Goal: Task Accomplishment & Management: Manage account settings

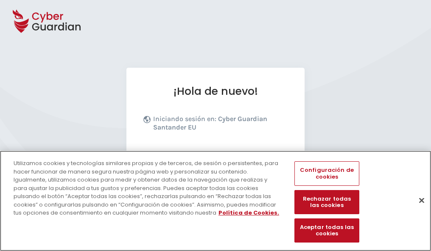
scroll to position [104, 0]
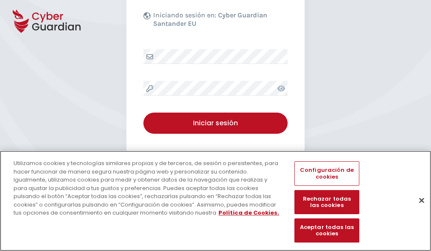
click at [417, 209] on button "Cerrar" at bounding box center [421, 200] width 19 height 19
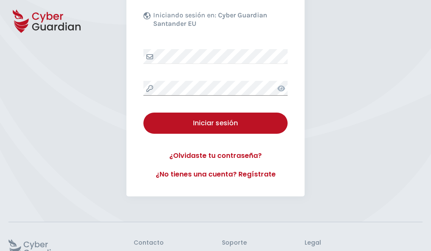
scroll to position [165, 0]
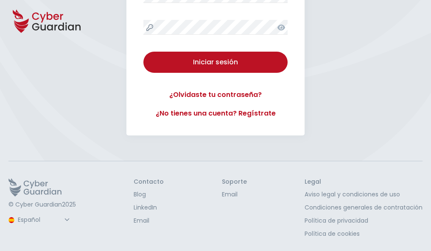
click at [143, 52] on button "Iniciar sesión" at bounding box center [215, 62] width 144 height 21
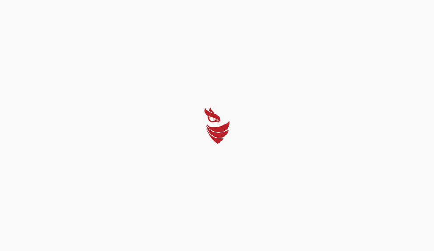
select select "Português (BR)"
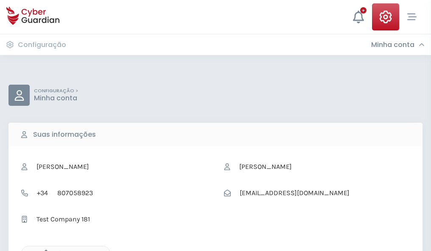
click at [44, 250] on icon "button" at bounding box center [43, 253] width 7 height 7
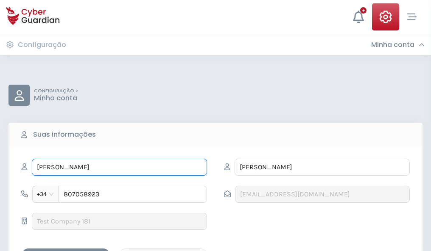
click at [119, 167] on input "ESPIRIDIÓN" at bounding box center [119, 167] width 175 height 17
type input "E"
type input "Artemio"
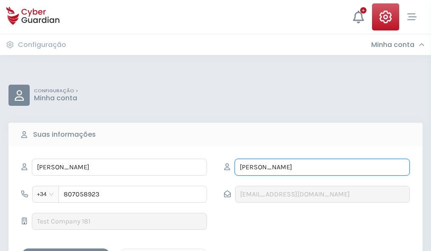
click at [322, 167] on input "COELLO" at bounding box center [321, 167] width 175 height 17
type input "C"
type input "Baena"
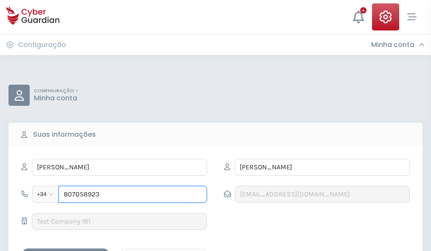
click at [133, 195] on input "807058923" at bounding box center [132, 194] width 148 height 17
type input "8"
type input "874309819"
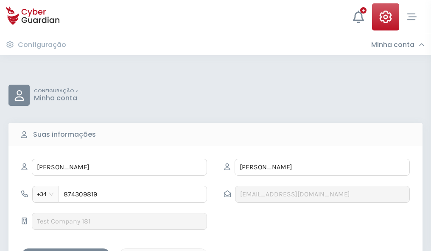
click at [66, 251] on div "Salvar alterações" at bounding box center [66, 256] width 76 height 11
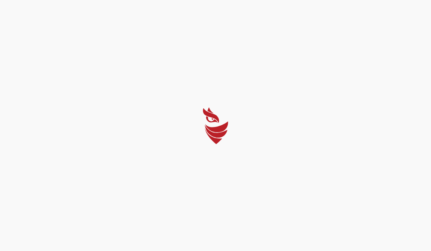
select select "Português (BR)"
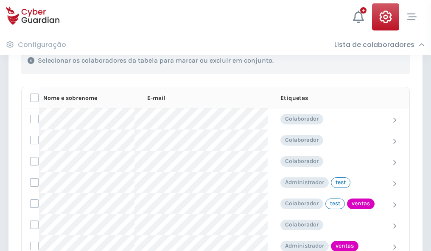
scroll to position [384, 0]
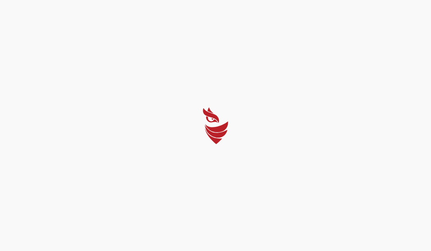
select select "Português (BR)"
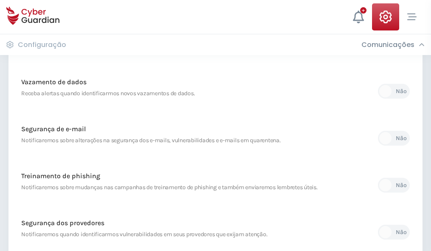
scroll to position [446, 0]
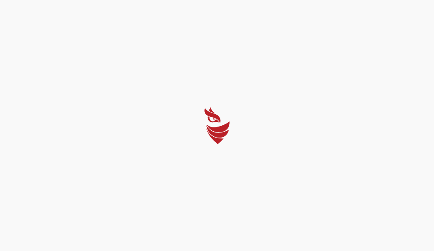
select select "Português (BR)"
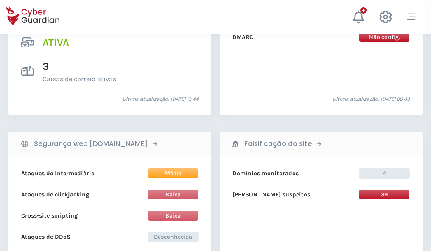
scroll to position [861, 0]
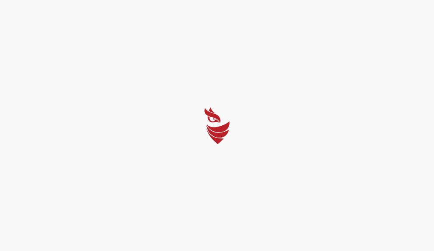
select select "Português (BR)"
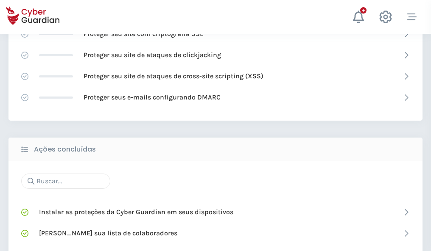
scroll to position [565, 0]
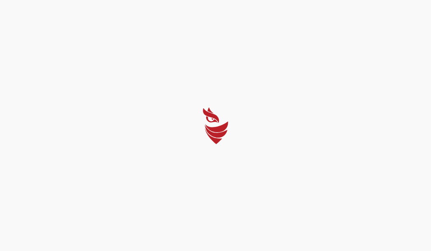
select select "Português (BR)"
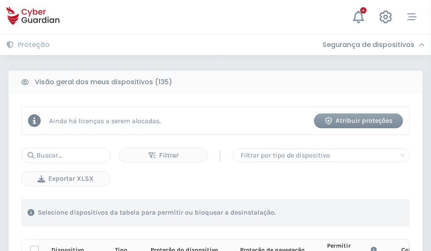
scroll to position [749, 0]
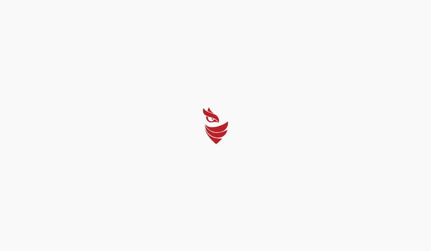
select select "Português (BR)"
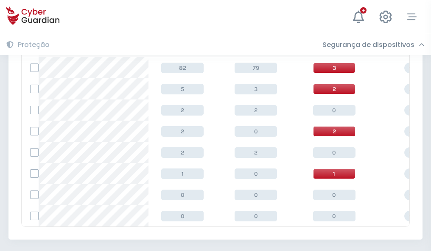
scroll to position [393, 0]
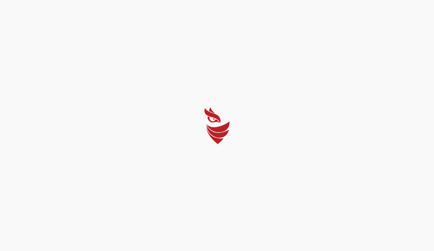
select select "Português (BR)"
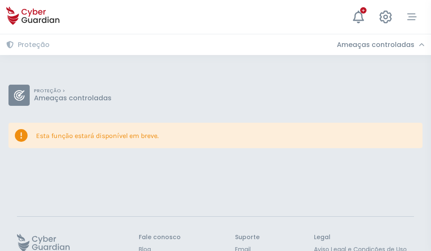
scroll to position [55, 0]
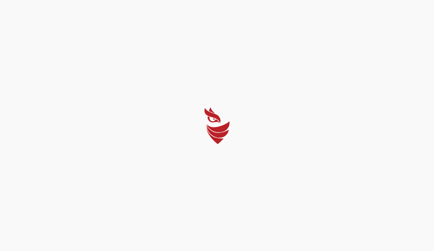
select select "Português (BR)"
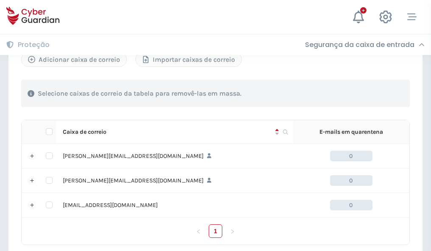
scroll to position [393, 0]
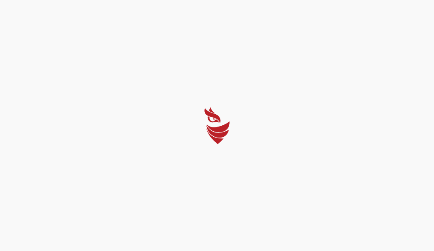
select select "Português (BR)"
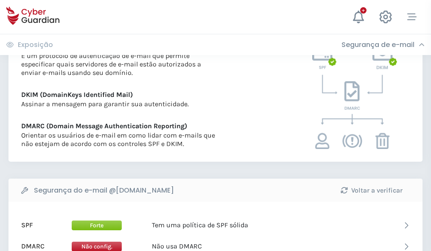
scroll to position [457, 0]
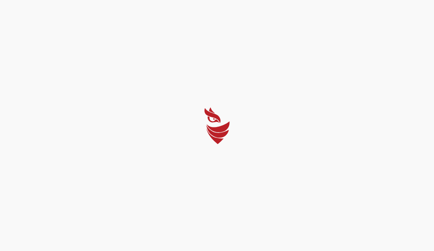
select select "Português (BR)"
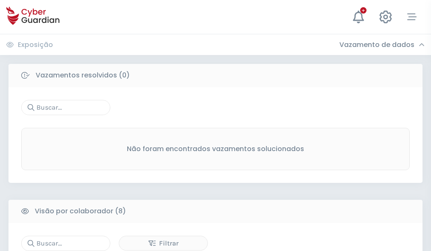
scroll to position [722, 0]
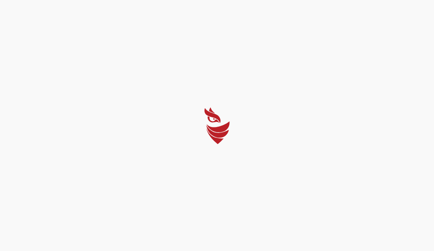
select select "Português (BR)"
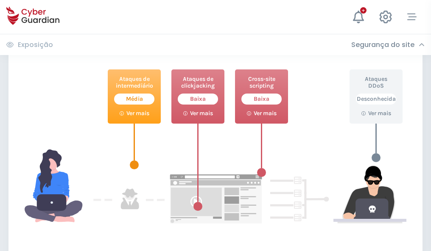
scroll to position [462, 0]
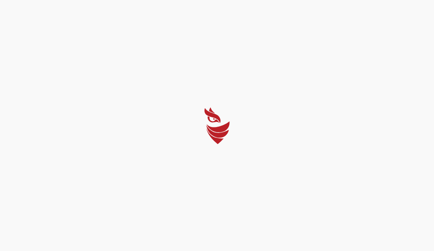
select select "Português (BR)"
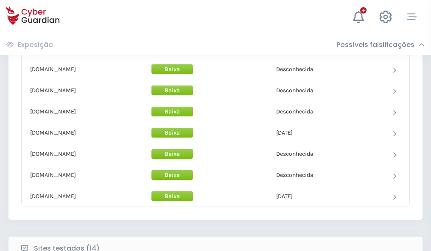
scroll to position [826, 0]
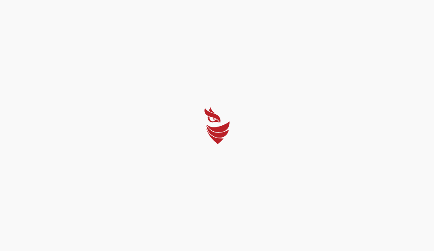
select select "Português (BR)"
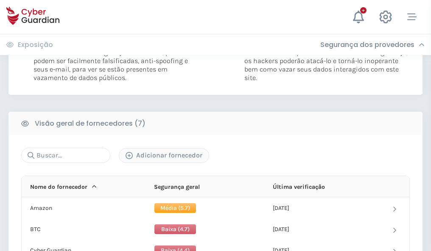
scroll to position [559, 0]
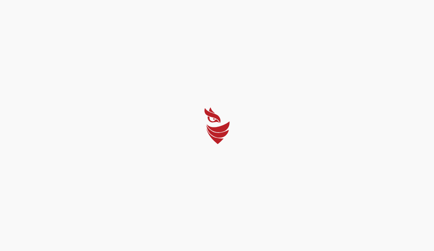
select select "Português (BR)"
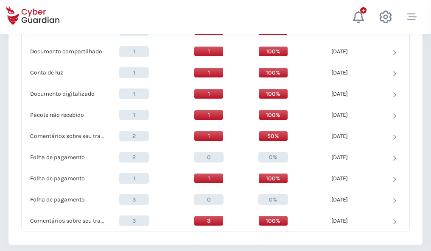
scroll to position [879, 0]
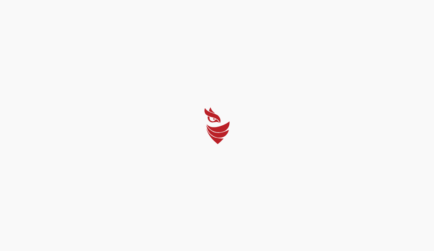
select select "Português (BR)"
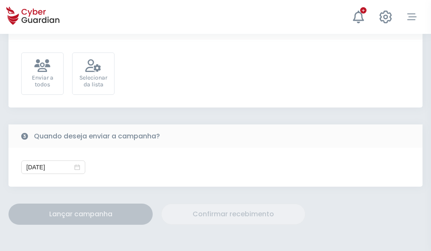
scroll to position [310, 0]
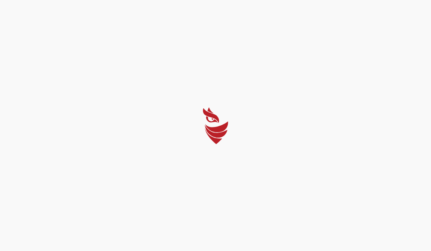
select select "Português (BR)"
